Goal: Task Accomplishment & Management: Manage account settings

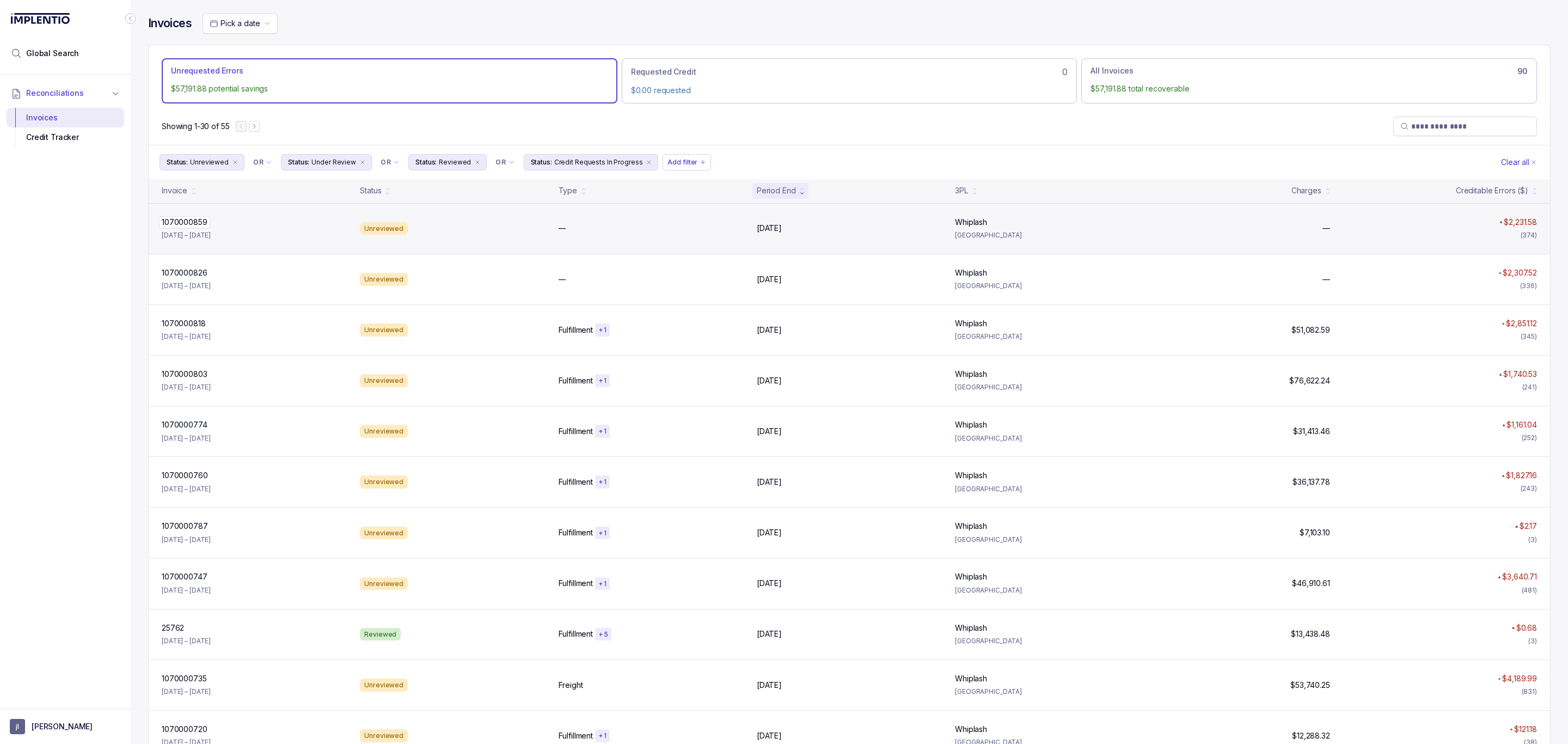
click at [188, 225] on p "1070000859" at bounding box center [184, 222] width 51 height 12
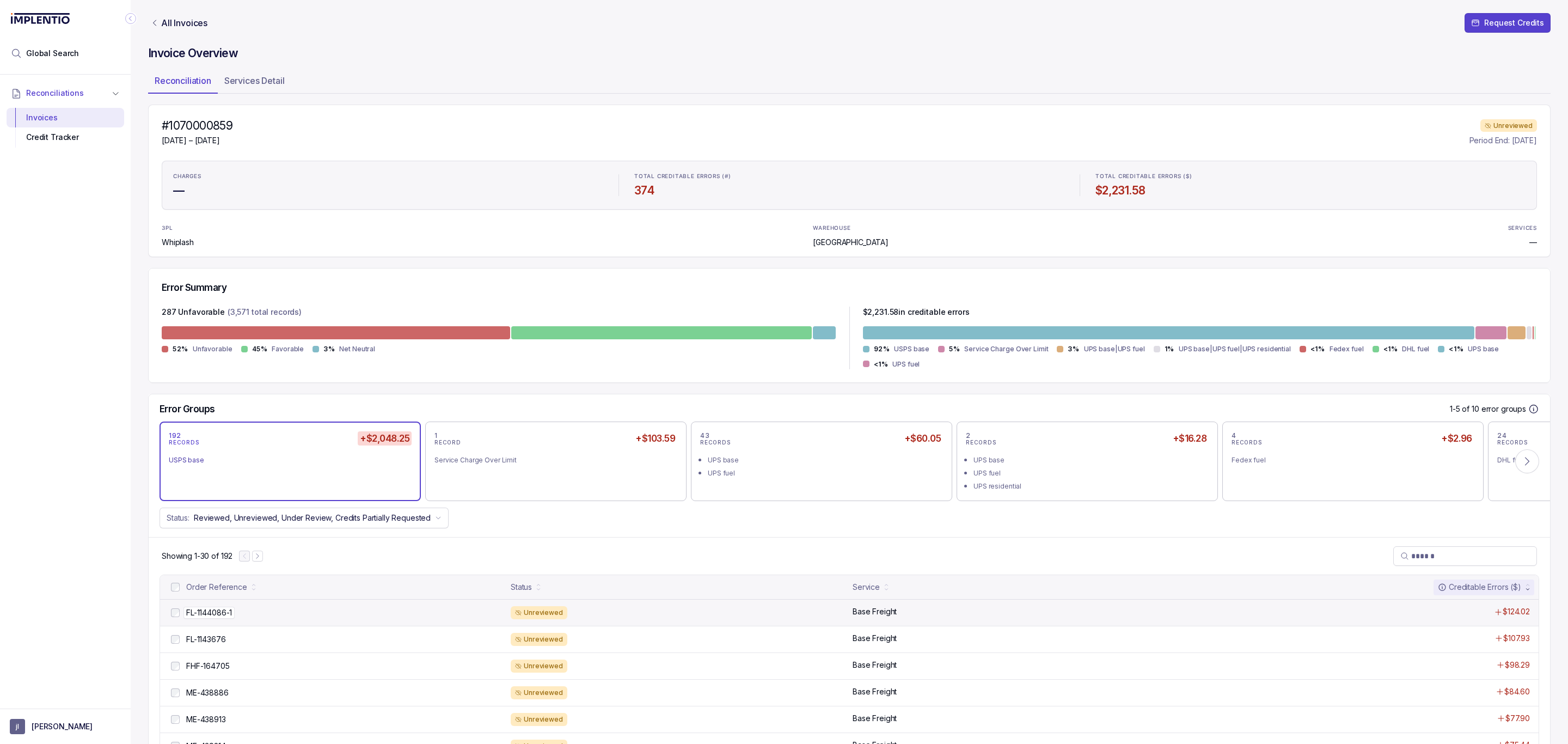
click at [206, 610] on p "FL-1144086-1" at bounding box center [209, 612] width 51 height 12
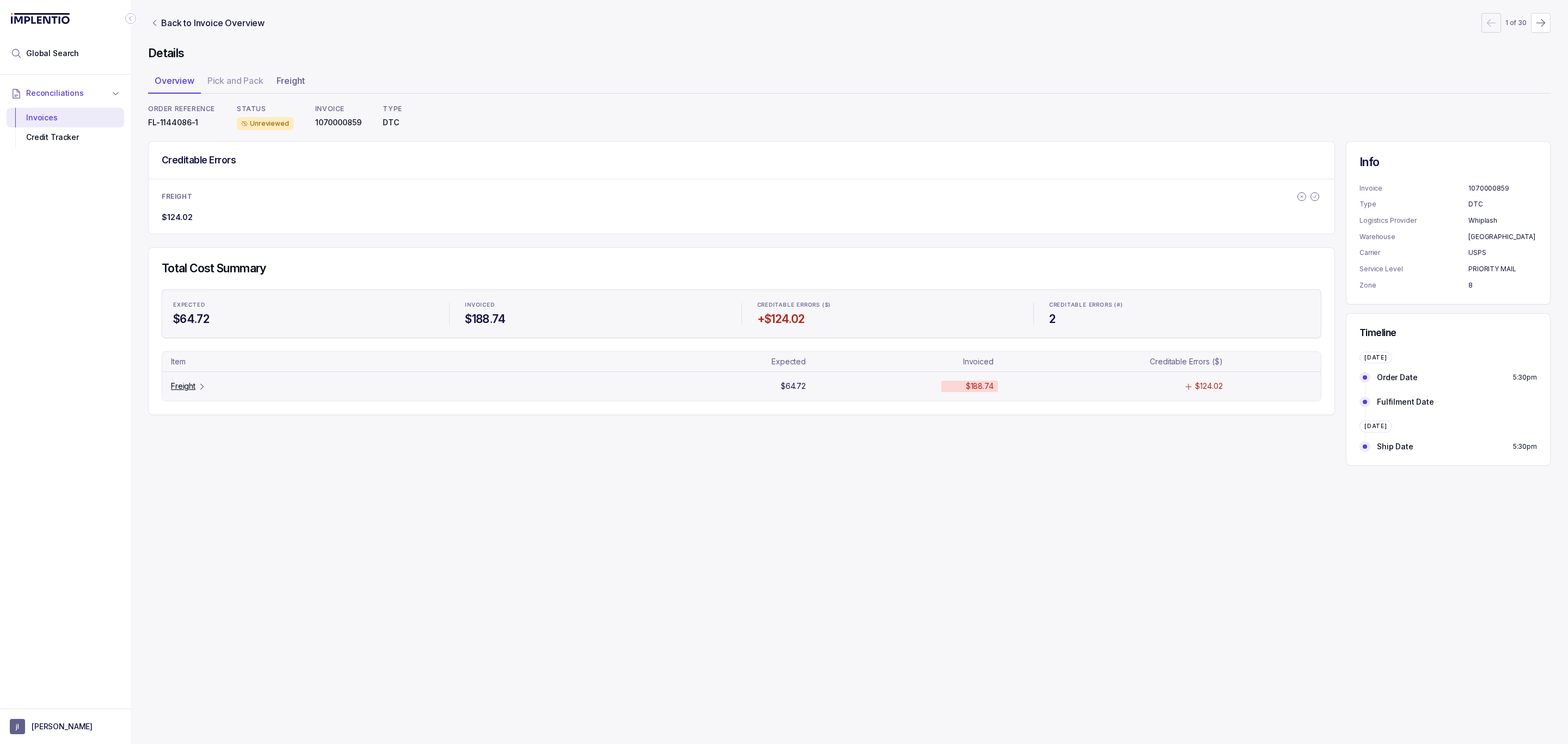
click at [190, 386] on p "Freight" at bounding box center [183, 386] width 24 height 11
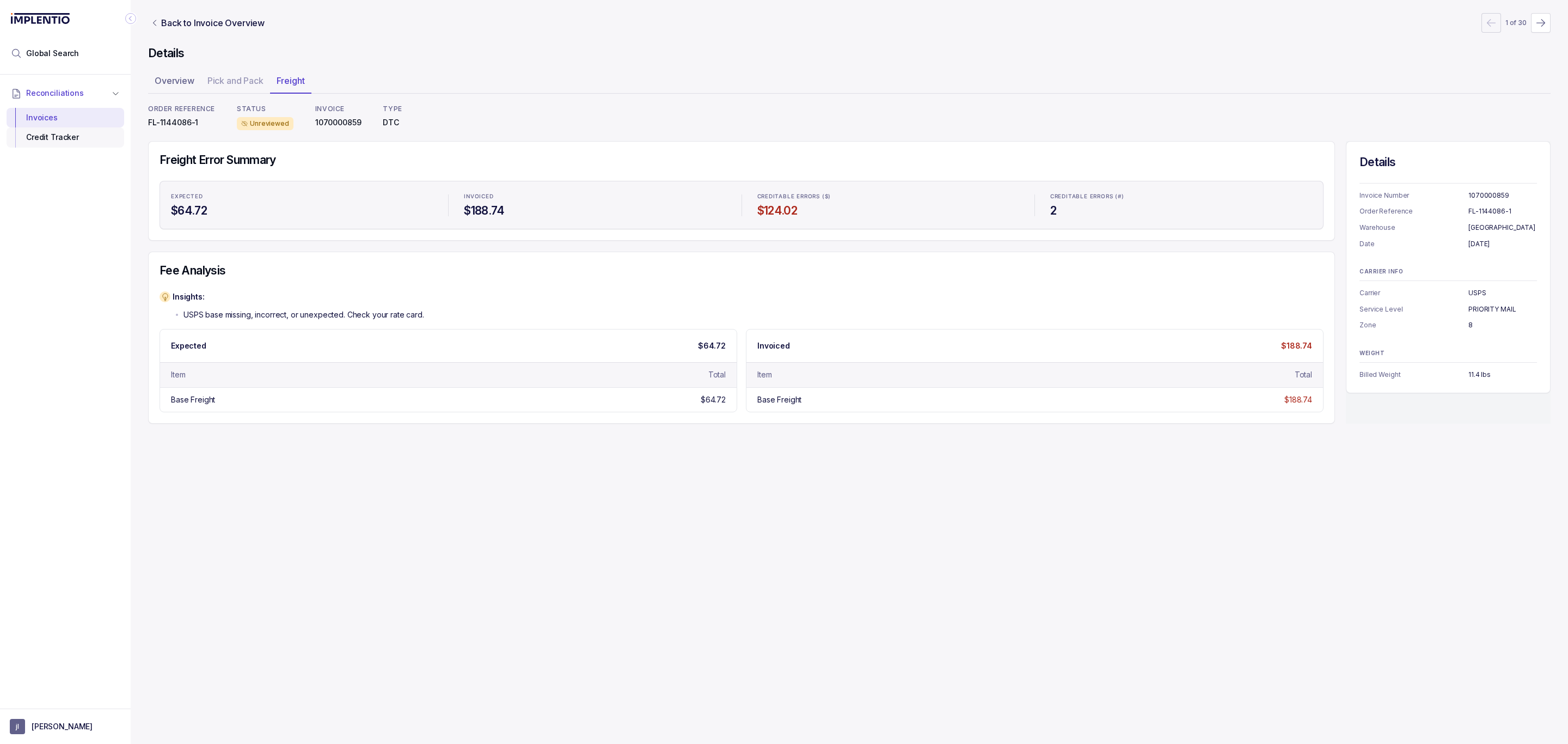
click at [72, 144] on div "Credit Tracker" at bounding box center [65, 137] width 100 height 20
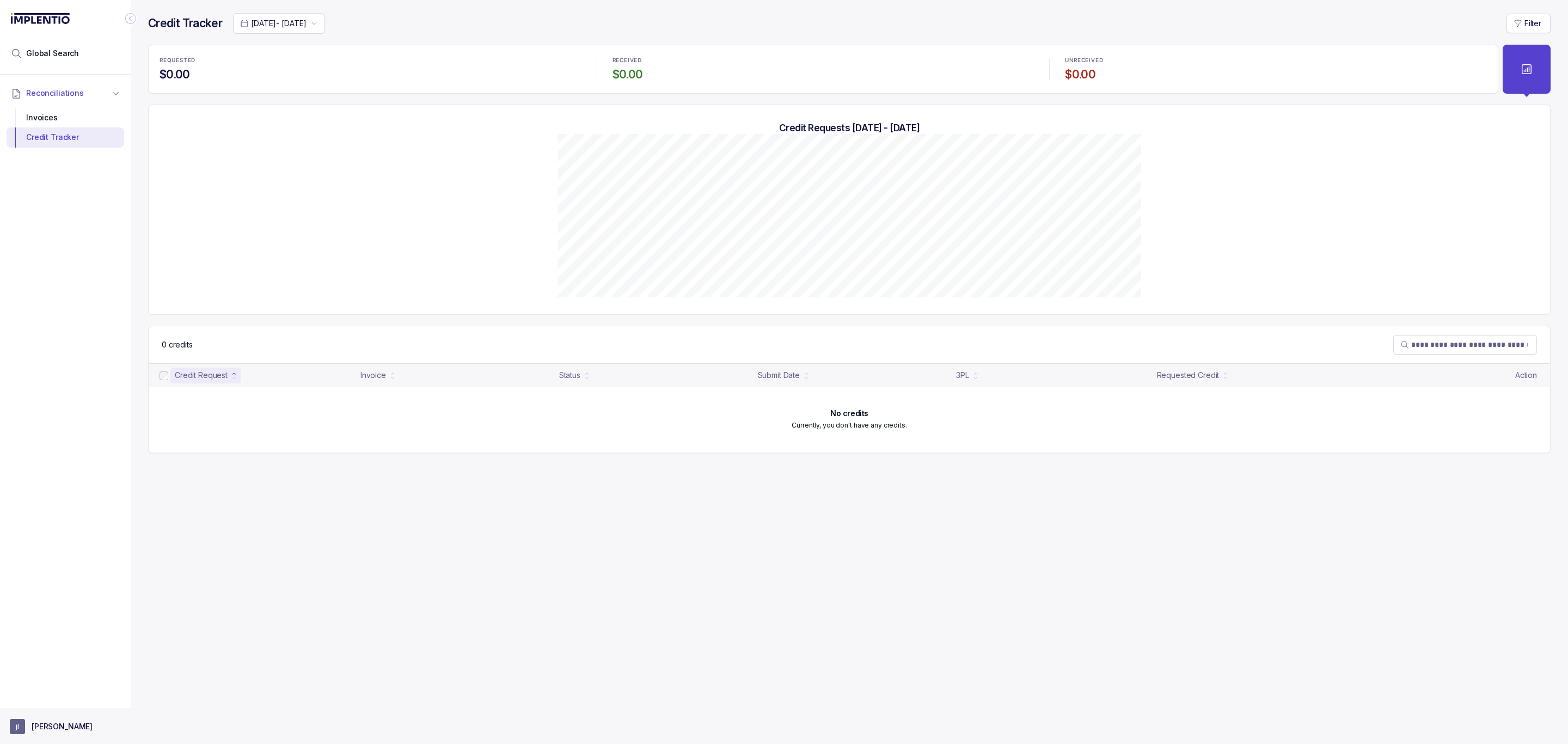
click at [57, 729] on p "[PERSON_NAME]" at bounding box center [62, 727] width 61 height 11
click at [56, 706] on p "Logout" at bounding box center [71, 703] width 90 height 11
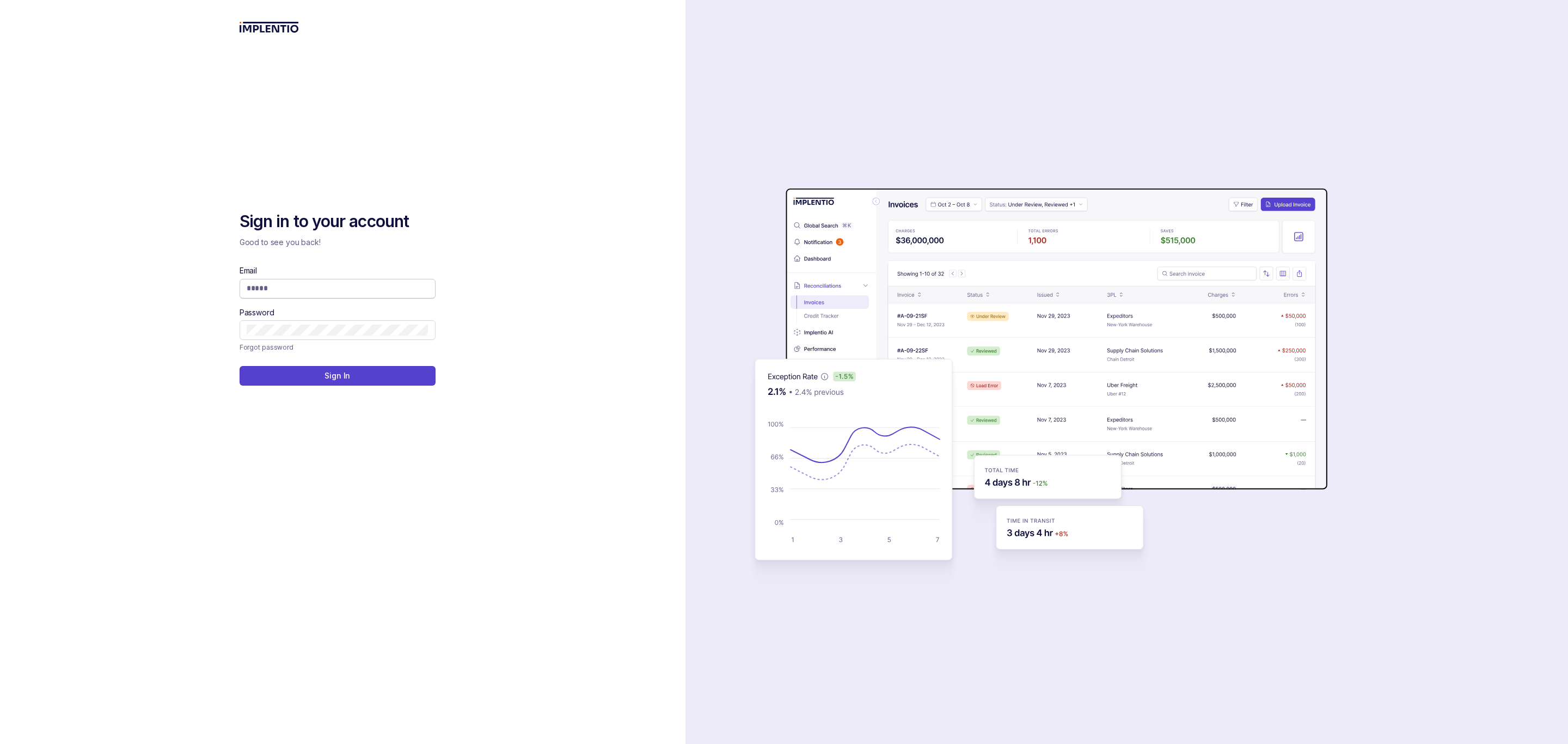
click at [289, 288] on input "Email" at bounding box center [337, 288] width 182 height 11
type input "**********"
